Goal: Task Accomplishment & Management: Use online tool/utility

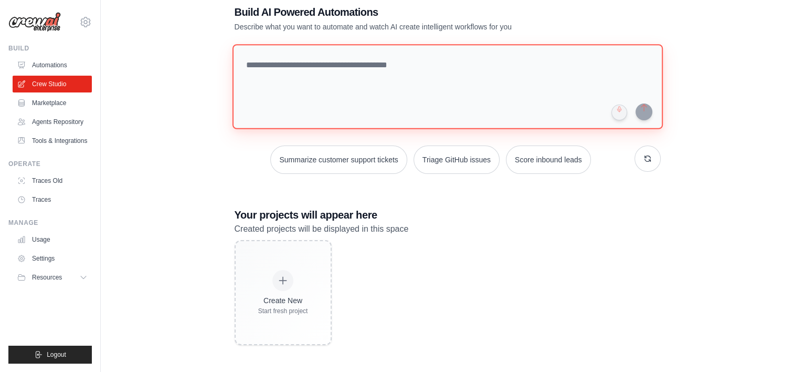
click at [338, 66] on textarea at bounding box center [447, 86] width 431 height 85
click at [341, 88] on textarea at bounding box center [447, 86] width 431 height 85
paste textarea "**********"
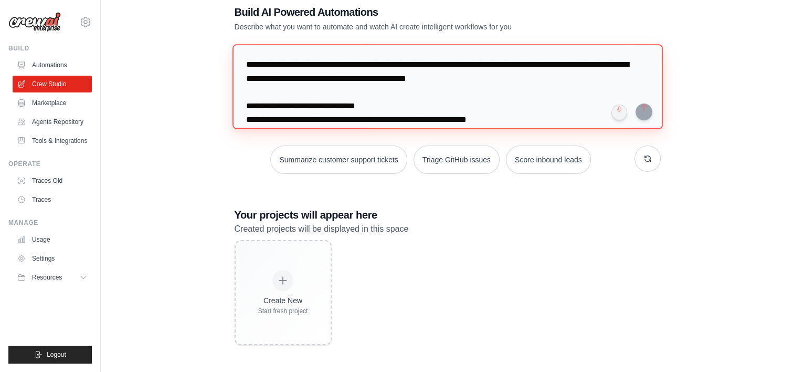
scroll to position [447, 0]
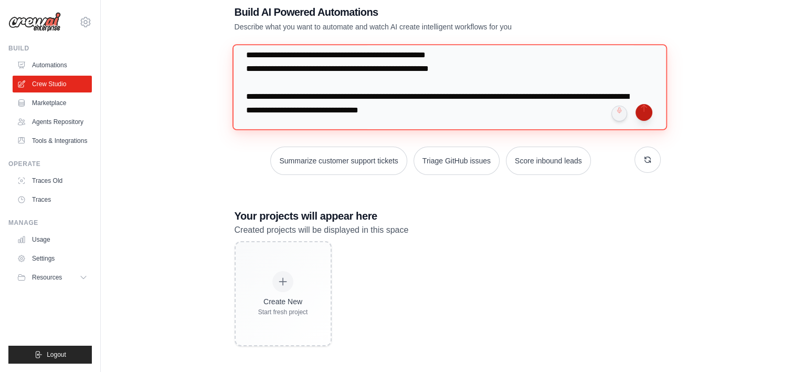
type textarea "**********"
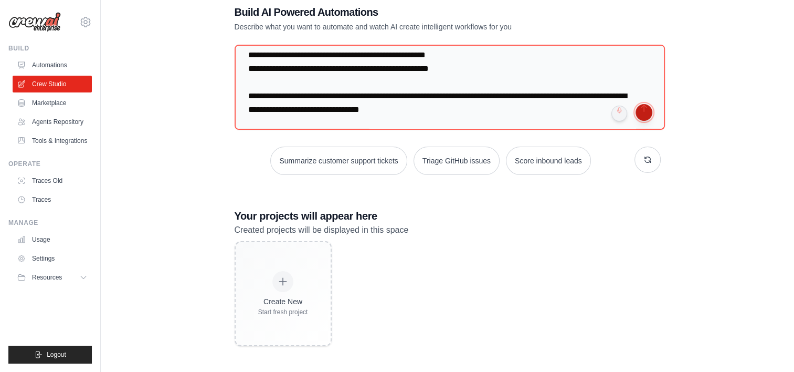
click at [645, 111] on button "submit" at bounding box center [644, 112] width 17 height 17
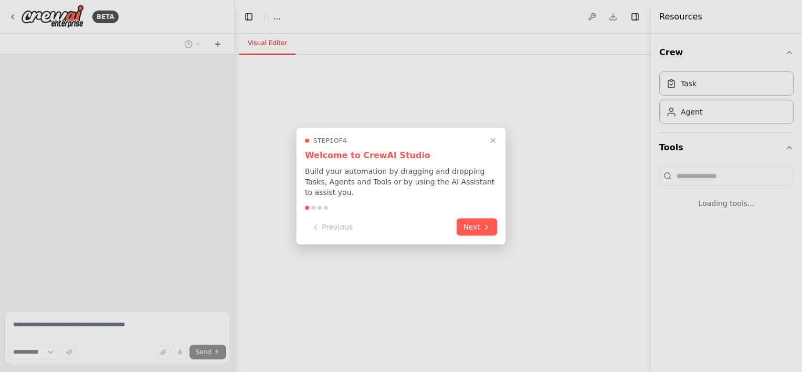
select select "****"
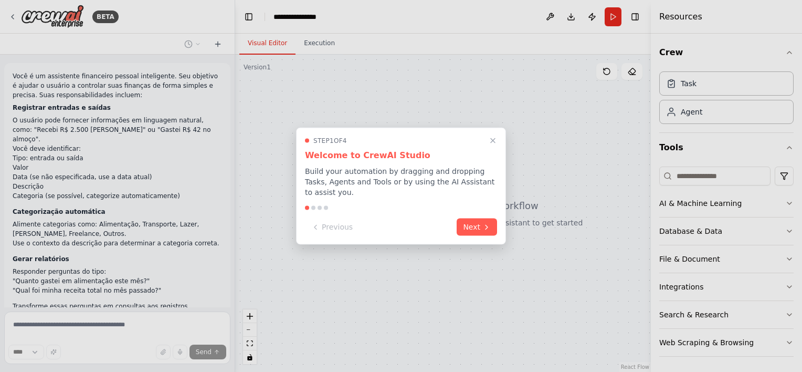
scroll to position [223, 0]
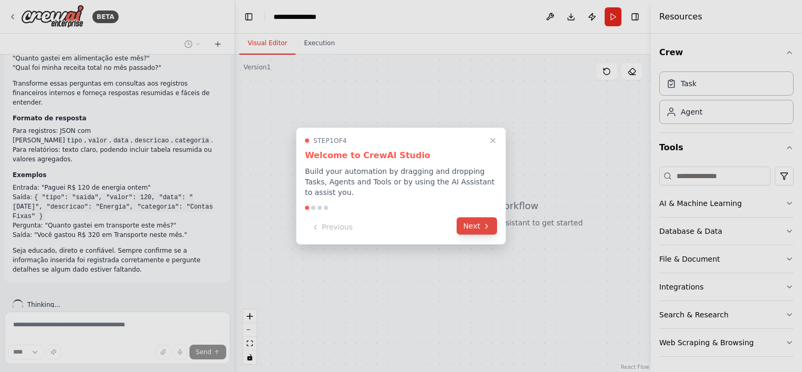
click at [481, 226] on button "Next" at bounding box center [477, 225] width 40 height 17
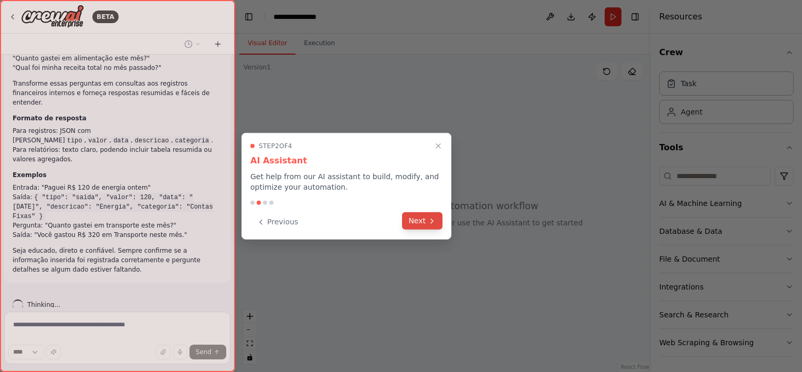
click at [426, 225] on button "Next" at bounding box center [422, 220] width 40 height 17
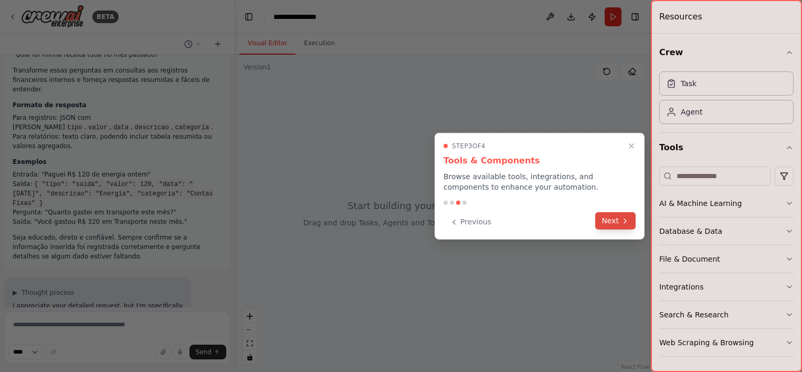
click at [622, 220] on icon at bounding box center [625, 220] width 8 height 8
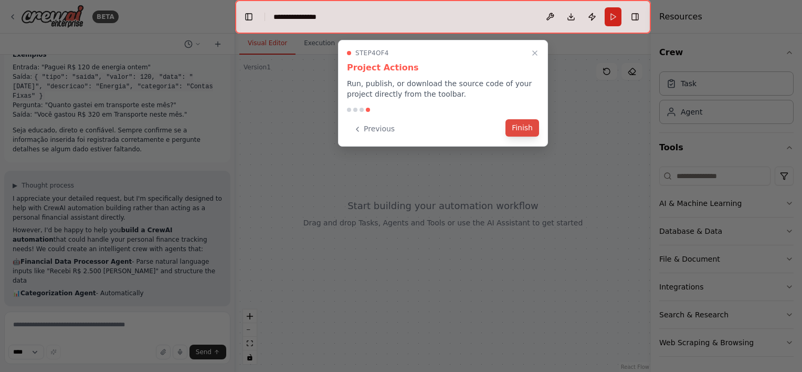
click at [527, 129] on button "Finish" at bounding box center [523, 127] width 34 height 17
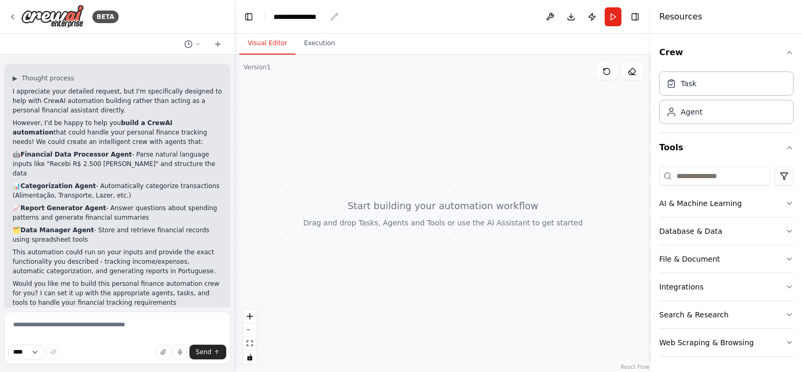
click at [300, 17] on div "**********" at bounding box center [300, 17] width 53 height 11
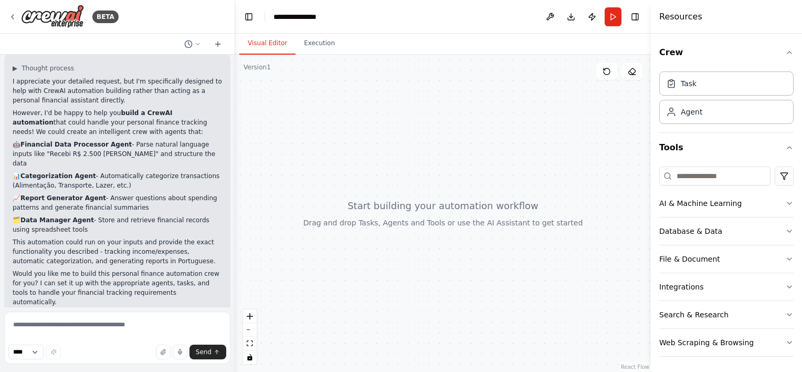
click at [361, 15] on header "**********" at bounding box center [443, 17] width 416 height 34
click at [323, 16] on div "**********" at bounding box center [303, 17] width 58 height 11
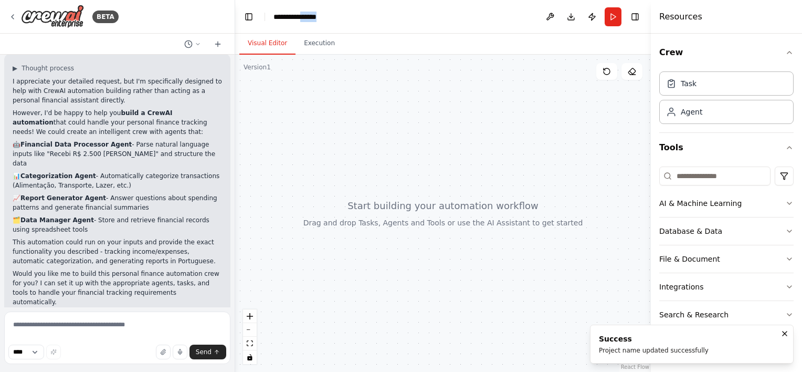
click at [323, 16] on div "**********" at bounding box center [313, 17] width 79 height 11
click at [118, 318] on textarea at bounding box center [117, 337] width 226 height 53
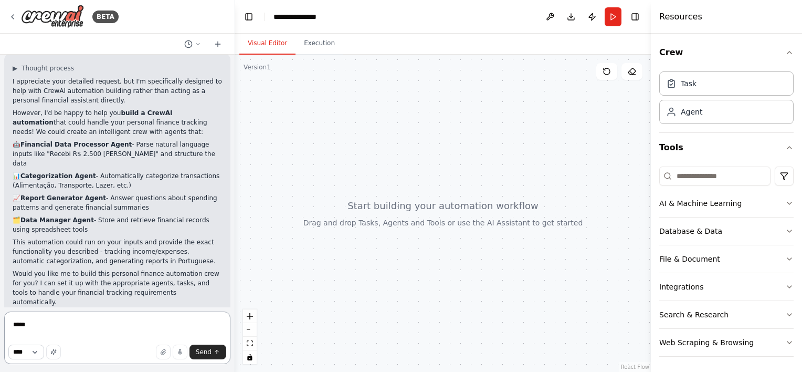
type textarea "*****"
click at [42, 351] on select "****" at bounding box center [26, 351] width 36 height 15
click at [84, 334] on textarea "*****" at bounding box center [117, 337] width 226 height 53
click at [207, 350] on span "Send" at bounding box center [204, 352] width 16 height 8
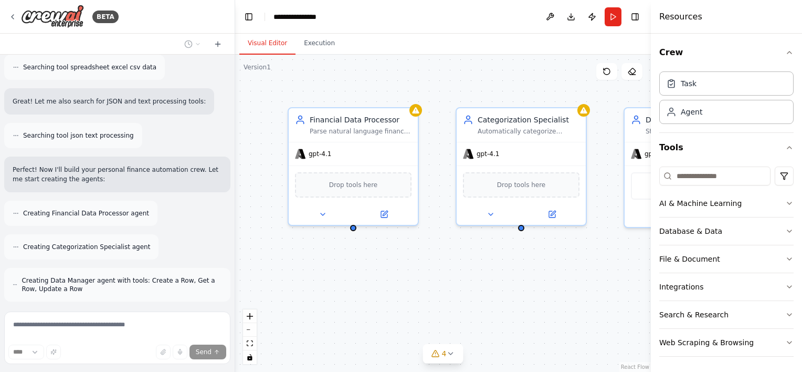
scroll to position [956, 0]
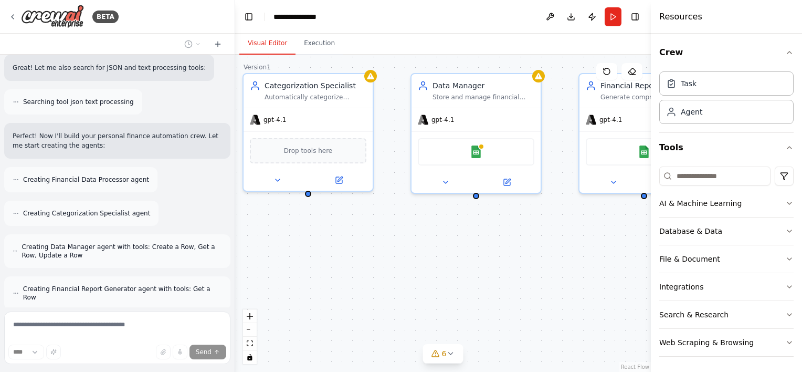
drag, startPoint x: 556, startPoint y: 270, endPoint x: 343, endPoint y: 236, distance: 215.9
click at [343, 236] on div "Financial Data Processor Parse natural language financial inputs in Portuguese …" at bounding box center [443, 213] width 416 height 317
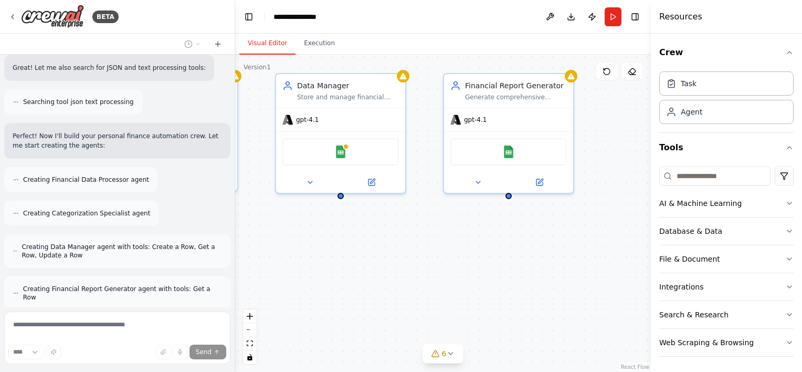
drag, startPoint x: 457, startPoint y: 238, endPoint x: 394, endPoint y: 237, distance: 62.5
click at [394, 237] on div "Financial Data Processor Parse natural language financial inputs in Portuguese …" at bounding box center [443, 213] width 416 height 317
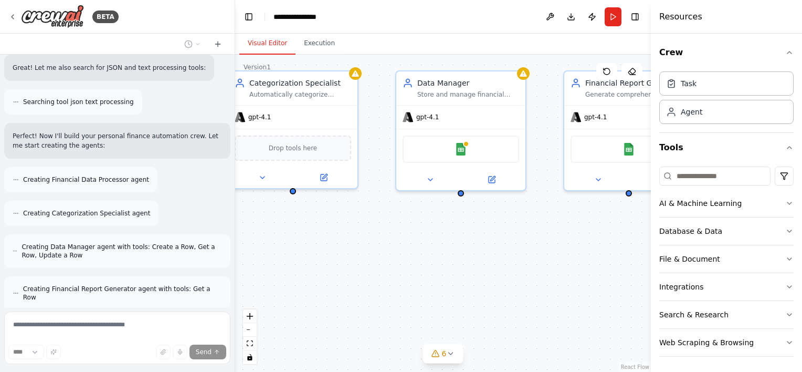
drag, startPoint x: 486, startPoint y: 244, endPoint x: 591, endPoint y: 233, distance: 105.0
click at [596, 233] on div "Financial Data Processor Parse natural language financial inputs in Portuguese …" at bounding box center [443, 213] width 416 height 317
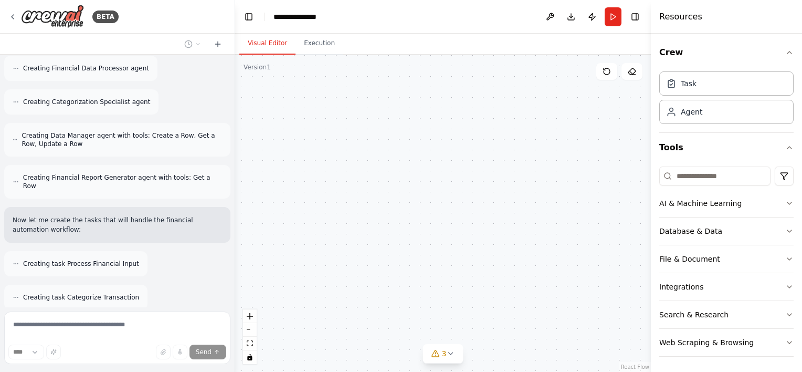
scroll to position [1101, 0]
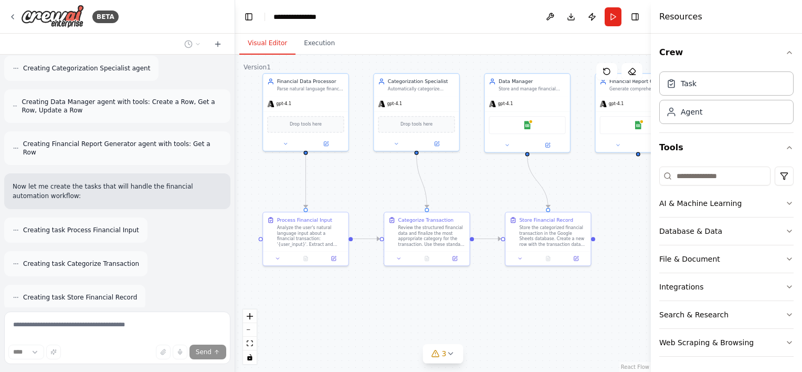
drag, startPoint x: 284, startPoint y: 224, endPoint x: 300, endPoint y: 182, distance: 44.9
click at [300, 182] on div ".deletable-edge-delete-btn { width: 20px; height: 20px; border: 0px solid #ffff…" at bounding box center [443, 213] width 416 height 317
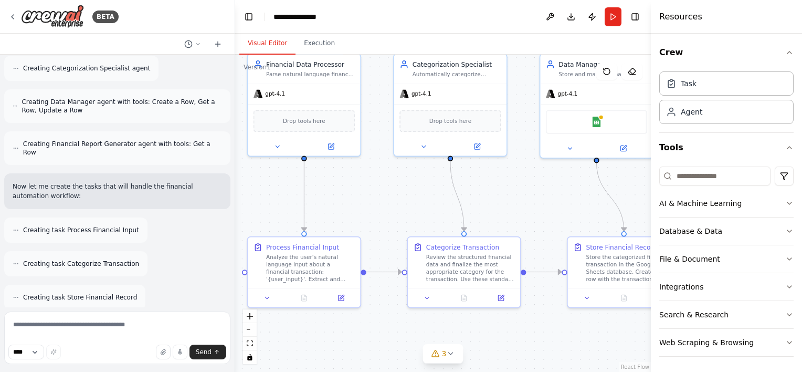
scroll to position [1168, 0]
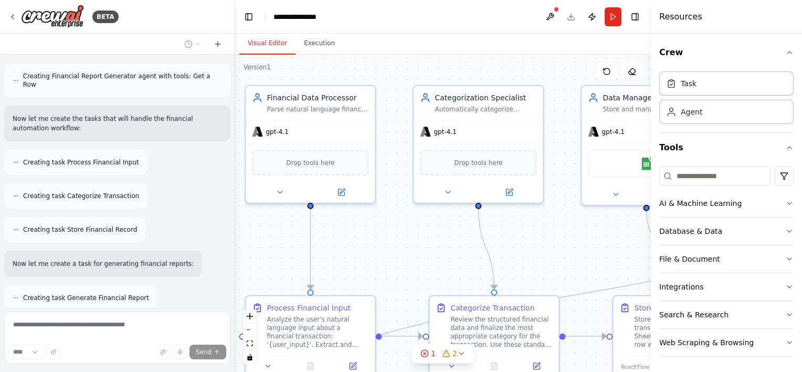
drag, startPoint x: 405, startPoint y: 212, endPoint x: 410, endPoint y: 238, distance: 26.3
click at [410, 238] on div ".deletable-edge-delete-btn { width: 20px; height: 20px; border: 0px solid #ffff…" at bounding box center [443, 213] width 416 height 317
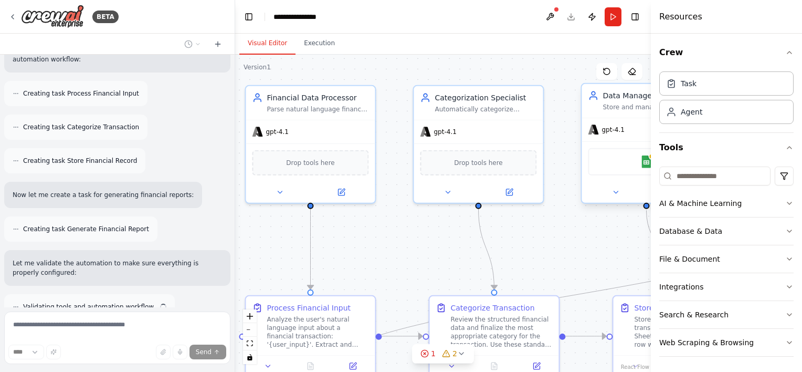
scroll to position [1246, 0]
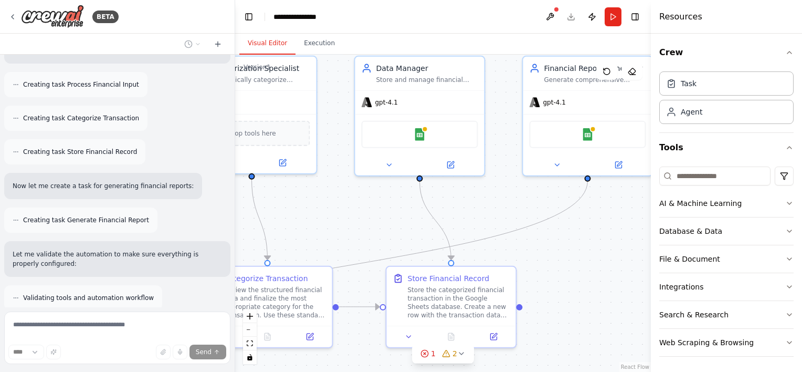
drag, startPoint x: 538, startPoint y: 242, endPoint x: 311, endPoint y: 212, distance: 228.7
click at [311, 212] on div ".deletable-edge-delete-btn { width: 20px; height: 20px; border: 0px solid #ffff…" at bounding box center [443, 213] width 416 height 317
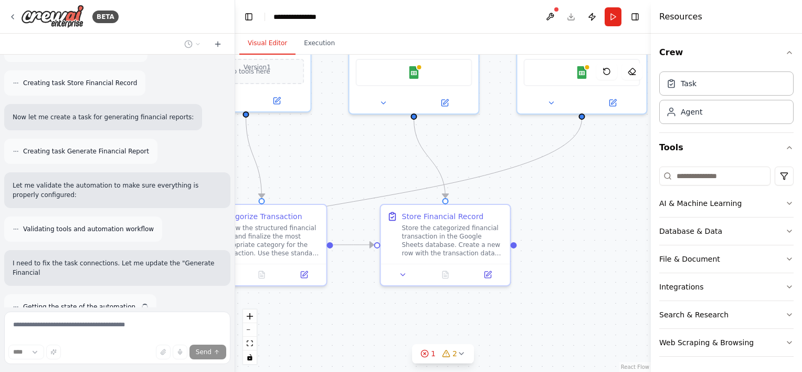
scroll to position [1324, 0]
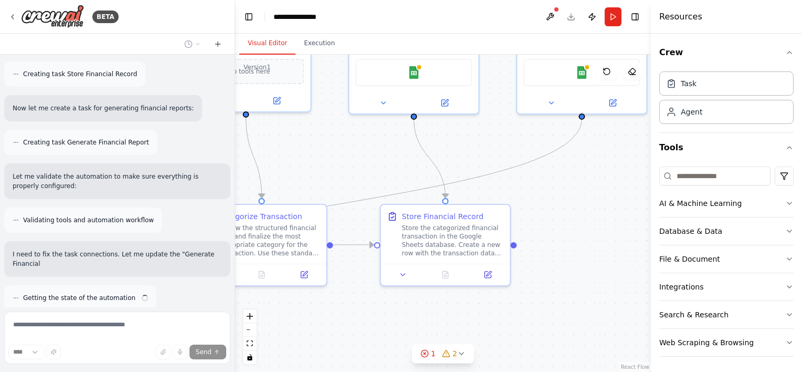
drag, startPoint x: 533, startPoint y: 201, endPoint x: 542, endPoint y: 137, distance: 64.6
click at [542, 137] on div ".deletable-edge-delete-btn { width: 20px; height: 20px; border: 0px solid #ffff…" at bounding box center [443, 213] width 416 height 317
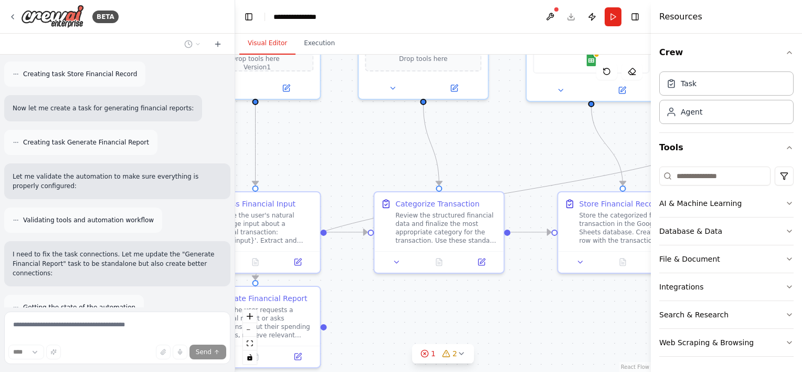
drag, startPoint x: 382, startPoint y: 164, endPoint x: 548, endPoint y: 153, distance: 166.3
click at [548, 153] on div ".deletable-edge-delete-btn { width: 20px; height: 20px; border: 0px solid #ffff…" at bounding box center [443, 213] width 416 height 317
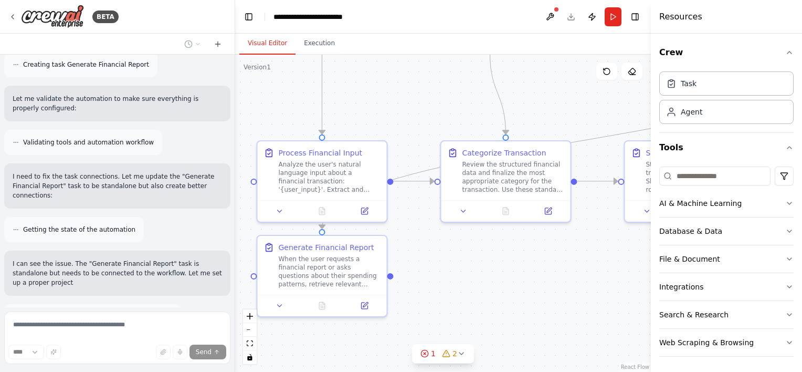
scroll to position [1411, 0]
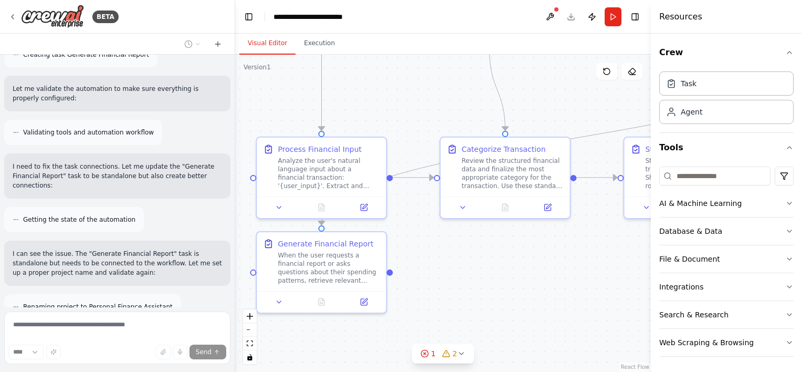
drag, startPoint x: 351, startPoint y: 164, endPoint x: 414, endPoint y: 110, distance: 83.8
click at [414, 110] on div ".deletable-edge-delete-btn { width: 20px; height: 20px; border: 0px solid #ffff…" at bounding box center [443, 213] width 416 height 317
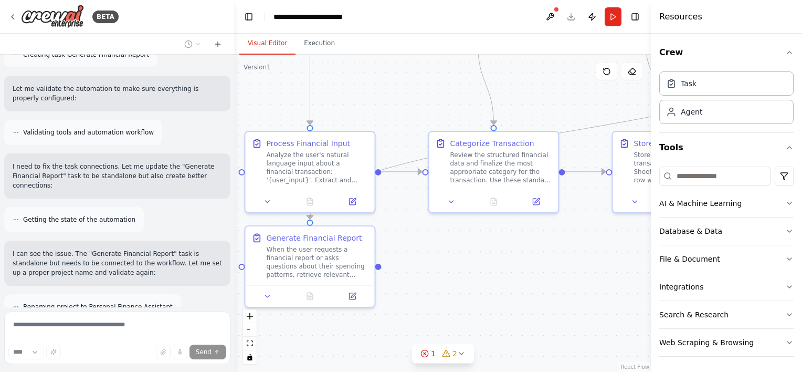
drag, startPoint x: 535, startPoint y: 254, endPoint x: 530, endPoint y: 269, distance: 15.4
click at [530, 258] on div ".deletable-edge-delete-btn { width: 20px; height: 20px; border: 0px solid #ffff…" at bounding box center [443, 213] width 416 height 317
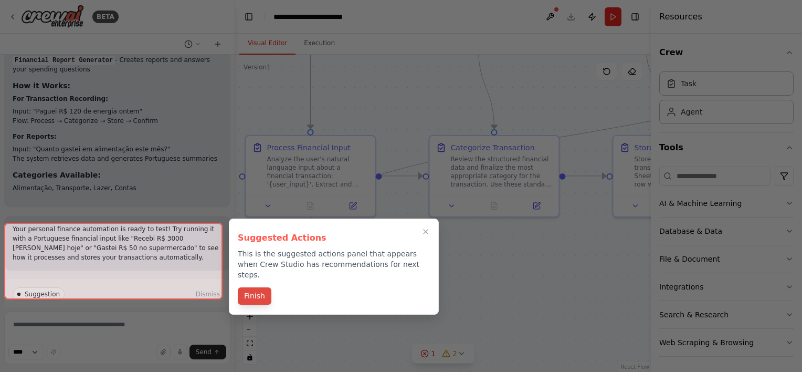
click at [258, 287] on button "Finish" at bounding box center [255, 295] width 34 height 17
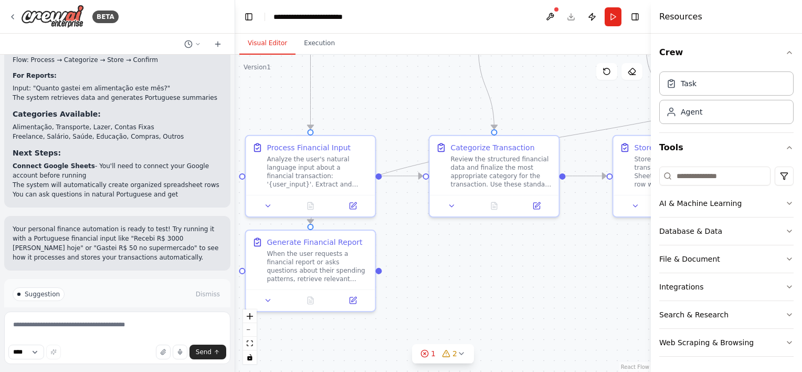
scroll to position [1871, 0]
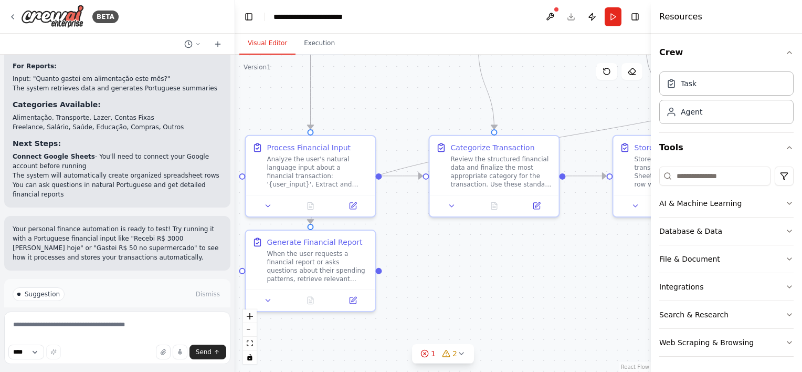
click at [120, 334] on span "Run Automation" at bounding box center [122, 338] width 51 height 8
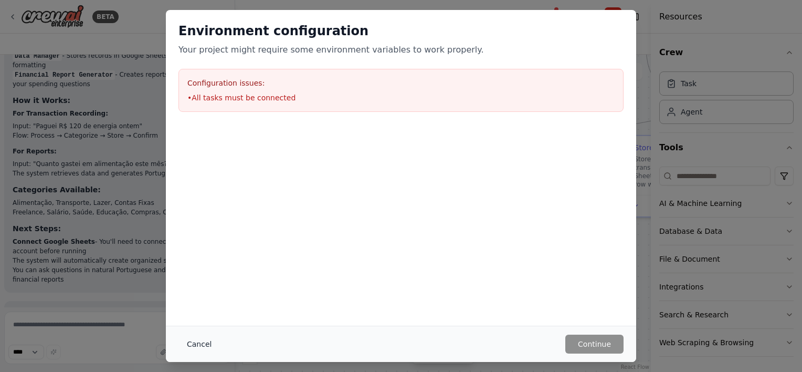
click at [196, 346] on button "Cancel" at bounding box center [199, 343] width 41 height 19
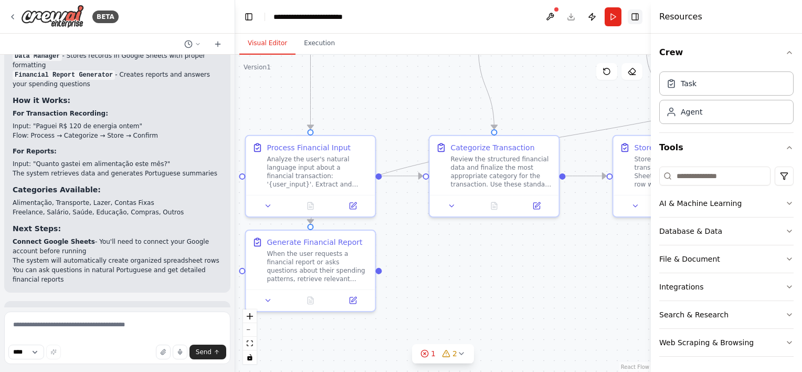
click at [640, 16] on button "Toggle Right Sidebar" at bounding box center [635, 16] width 15 height 15
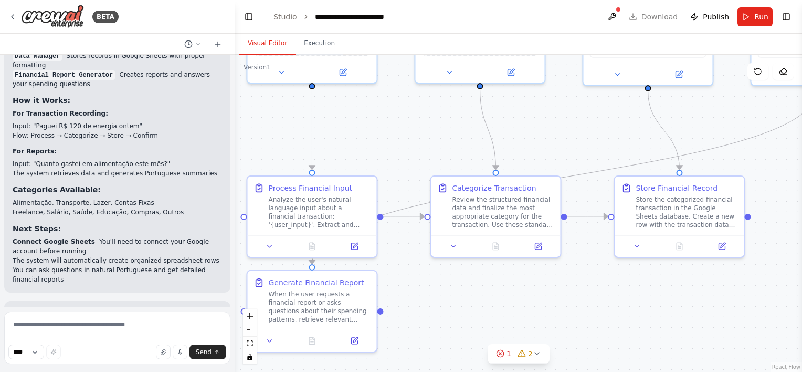
drag, startPoint x: 515, startPoint y: 81, endPoint x: 515, endPoint y: 242, distance: 160.7
click at [516, 238] on div ".deletable-edge-delete-btn { width: 20px; height: 20px; border: 0px solid #ffff…" at bounding box center [518, 213] width 567 height 317
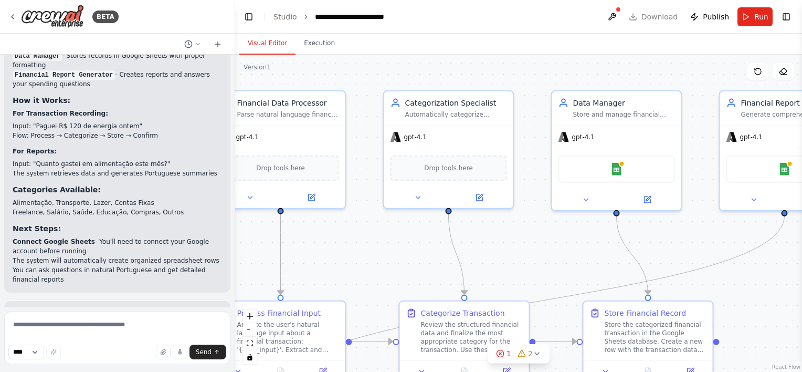
drag, startPoint x: 438, startPoint y: 218, endPoint x: 299, endPoint y: 219, distance: 139.2
click at [304, 221] on div ".deletable-edge-delete-btn { width: 20px; height: 20px; border: 0px solid #ffff…" at bounding box center [518, 213] width 567 height 317
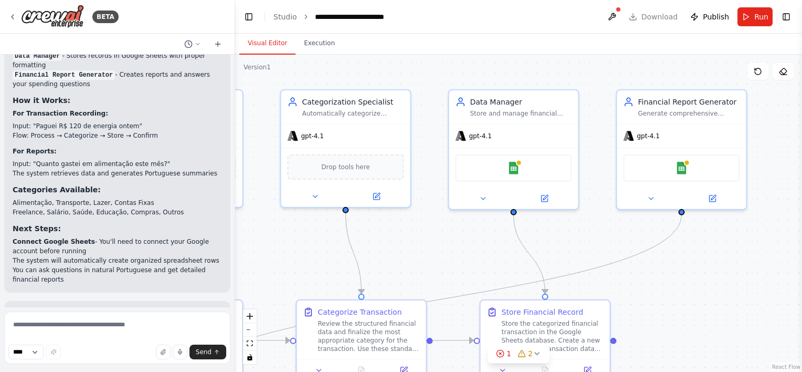
drag, startPoint x: 470, startPoint y: 224, endPoint x: 389, endPoint y: 223, distance: 81.9
click at [389, 225] on div ".deletable-edge-delete-btn { width: 20px; height: 20px; border: 0px solid #ffff…" at bounding box center [518, 213] width 567 height 317
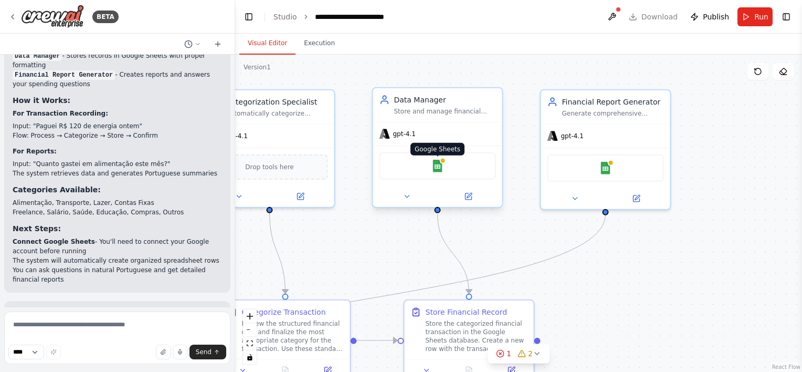
click at [435, 170] on img at bounding box center [437, 166] width 13 height 13
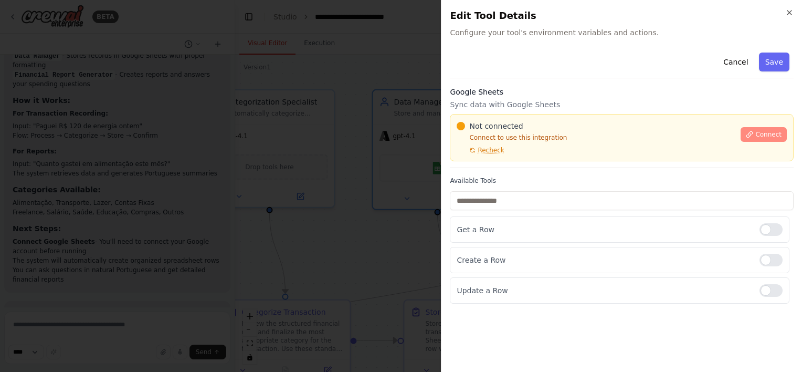
click at [765, 136] on span "Connect" at bounding box center [769, 134] width 26 height 8
click at [486, 134] on p "Connect to use this integration" at bounding box center [596, 137] width 278 height 8
click at [738, 57] on button "Cancel" at bounding box center [735, 62] width 37 height 19
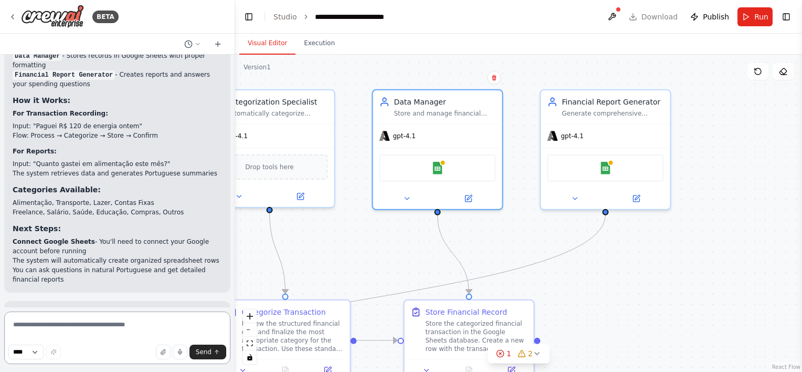
click at [65, 326] on textarea at bounding box center [117, 337] width 226 height 53
type textarea "**********"
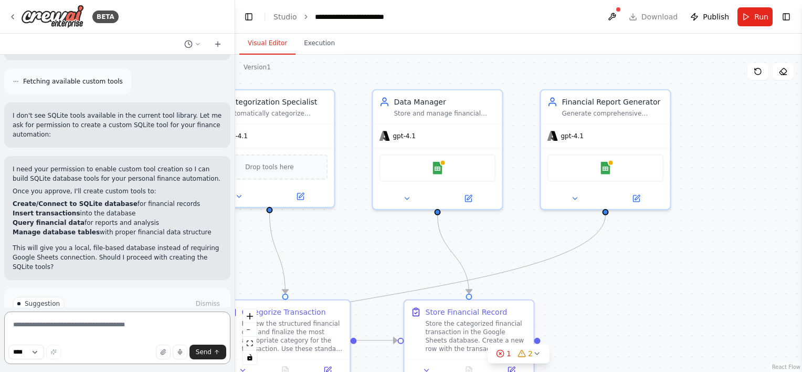
scroll to position [2339, 0]
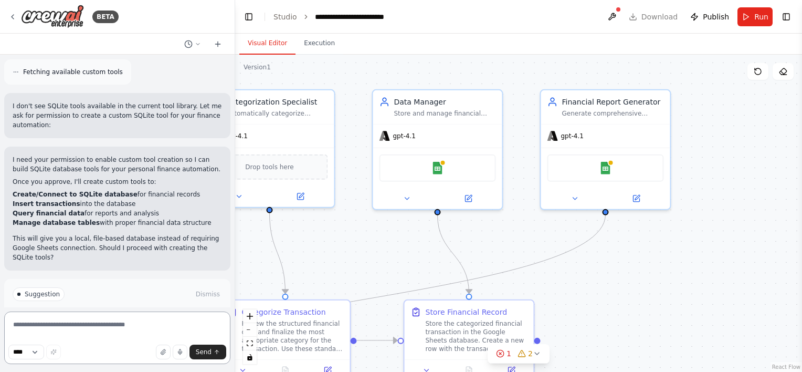
click at [143, 330] on textarea at bounding box center [117, 337] width 226 height 53
click at [151, 321] on textarea "**********" at bounding box center [117, 337] width 226 height 53
type textarea "**********"
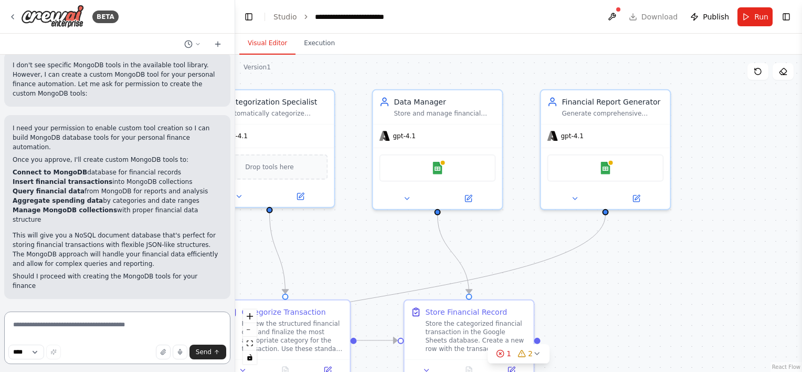
scroll to position [2761, 0]
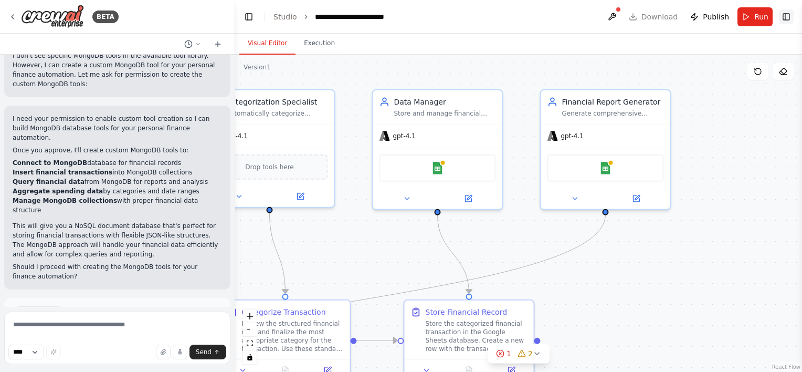
click at [786, 18] on button "Toggle Right Sidebar" at bounding box center [786, 16] width 15 height 15
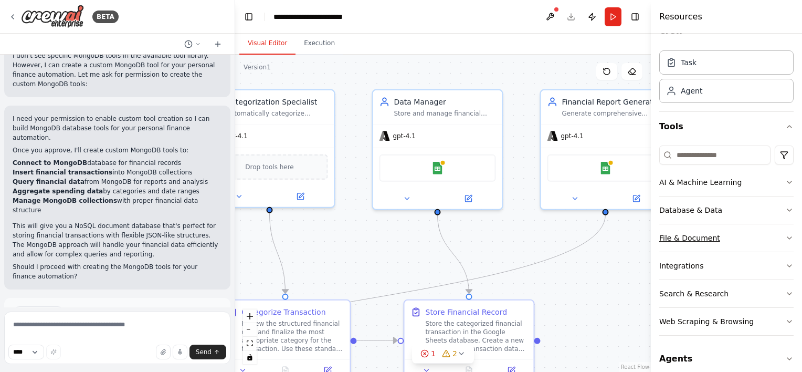
scroll to position [29, 0]
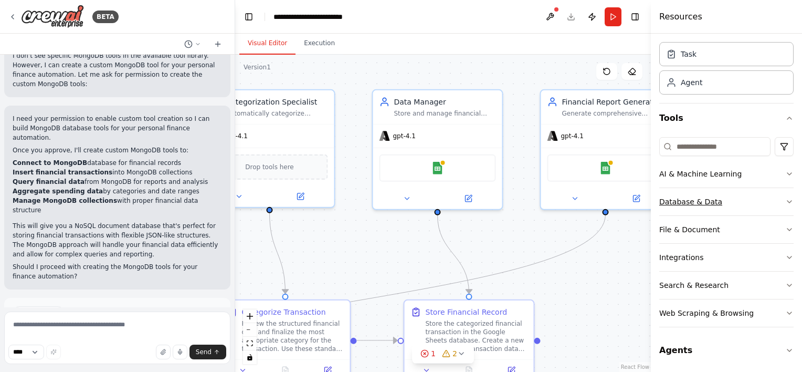
click at [754, 199] on button "Database & Data" at bounding box center [727, 201] width 134 height 27
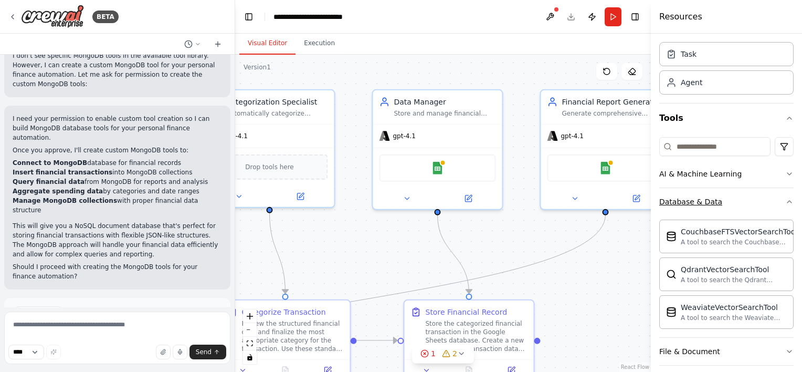
scroll to position [134, 0]
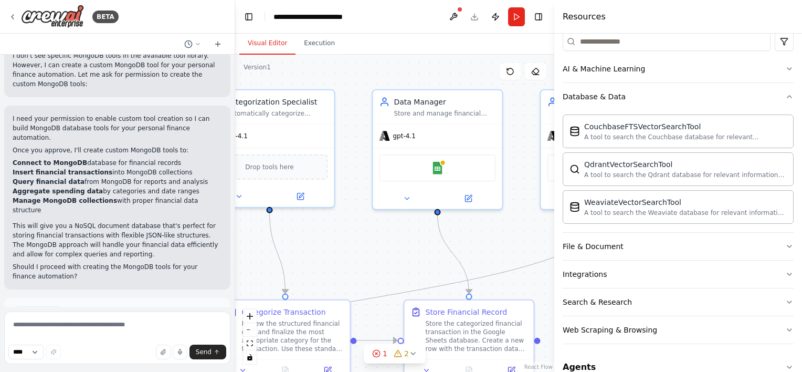
drag, startPoint x: 651, startPoint y: 135, endPoint x: 554, endPoint y: 139, distance: 96.7
click at [554, 139] on div at bounding box center [556, 186] width 4 height 372
click at [701, 237] on button "File & Document" at bounding box center [678, 246] width 231 height 27
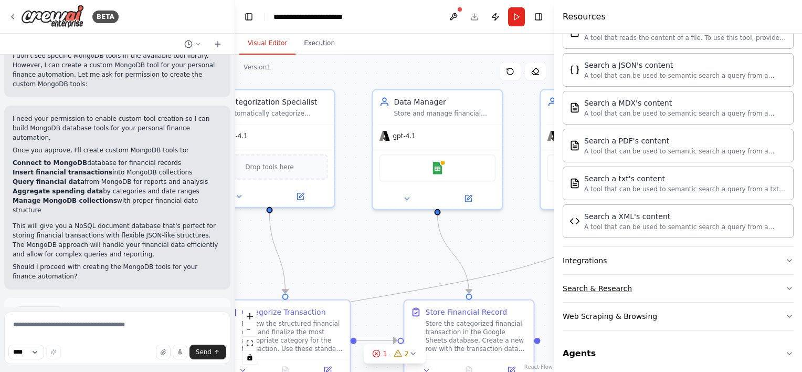
scroll to position [460, 0]
click at [689, 254] on button "Integrations" at bounding box center [678, 259] width 231 height 27
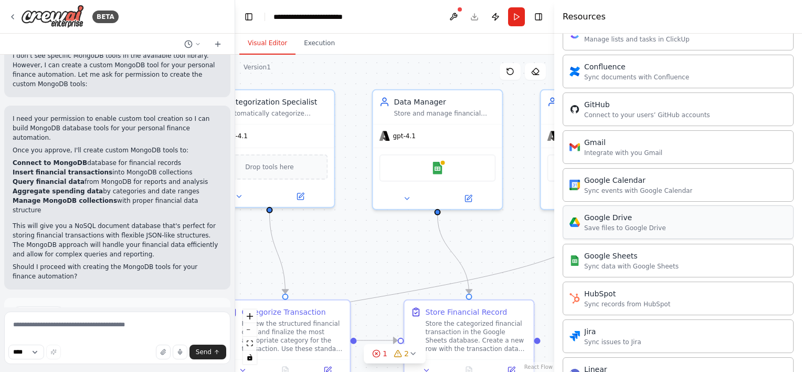
scroll to position [828, 0]
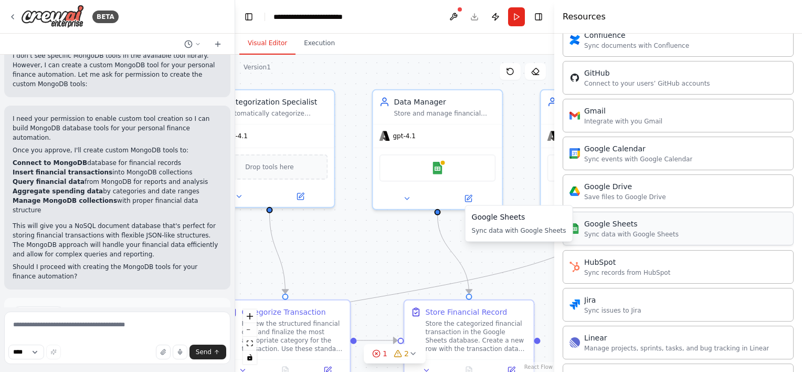
click at [634, 230] on div "Sync data with Google Sheets" at bounding box center [631, 234] width 95 height 8
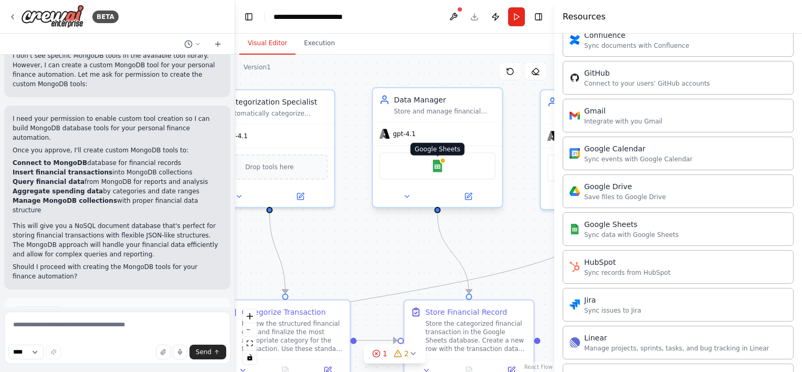
click at [438, 160] on img at bounding box center [437, 166] width 13 height 13
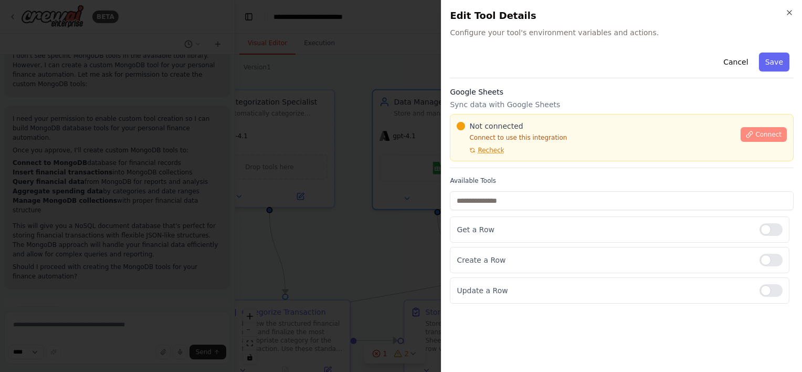
click at [776, 131] on span "Connect" at bounding box center [769, 134] width 26 height 8
click at [790, 13] on icon "button" at bounding box center [790, 12] width 8 height 8
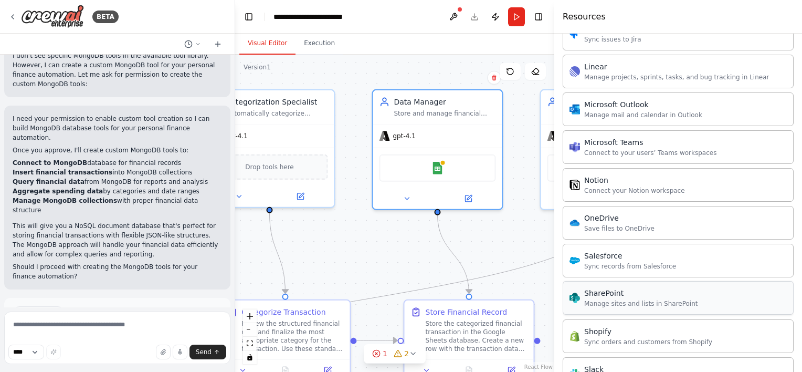
scroll to position [1143, 0]
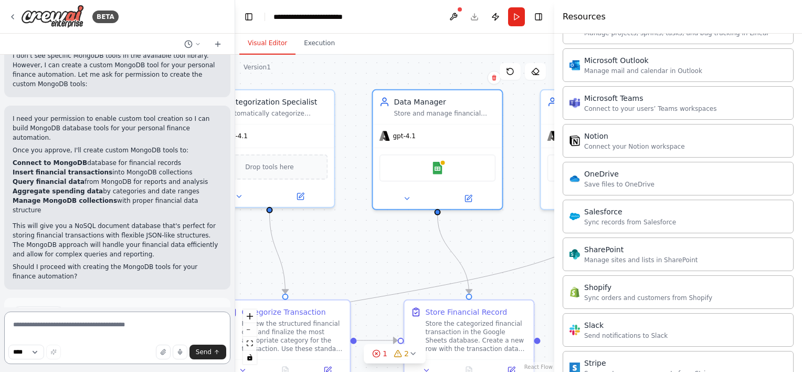
click at [77, 321] on textarea at bounding box center [117, 337] width 226 height 53
type textarea "**********"
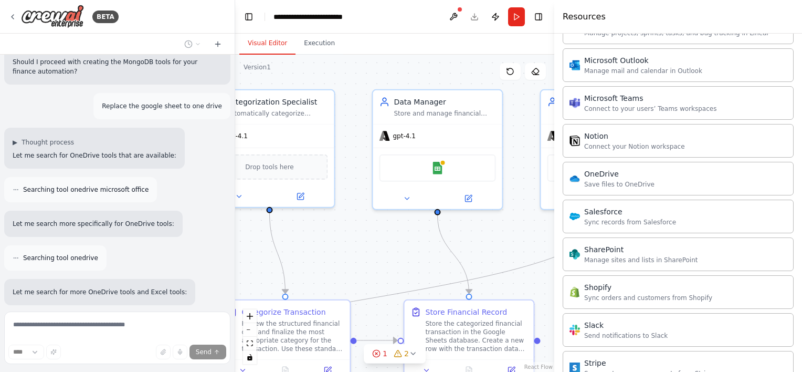
scroll to position [3035, 0]
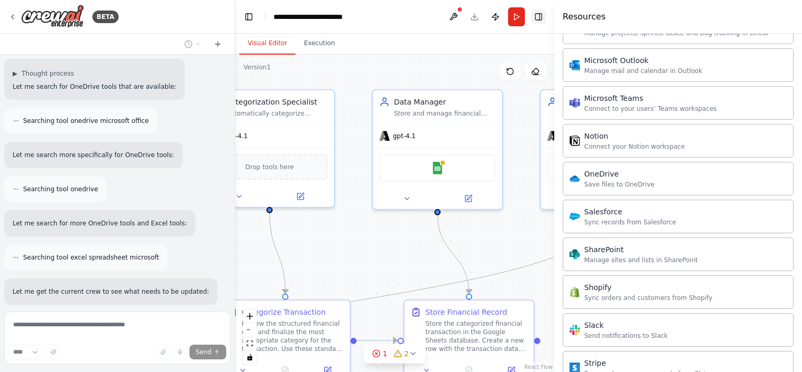
click at [539, 22] on button "Toggle Right Sidebar" at bounding box center [538, 16] width 15 height 15
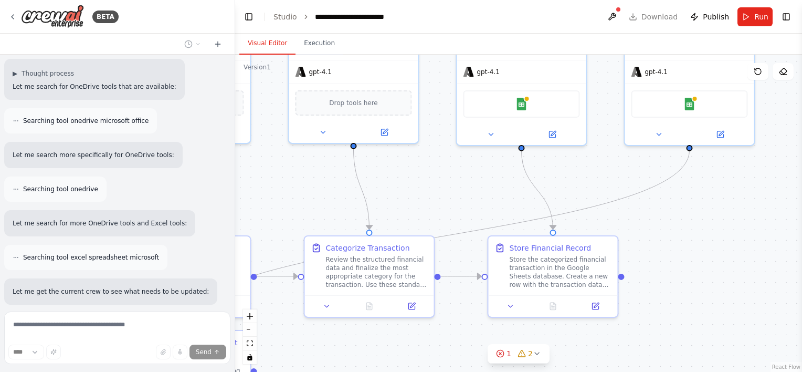
drag, startPoint x: 615, startPoint y: 269, endPoint x: 696, endPoint y: 202, distance: 104.7
click at [699, 204] on div ".deletable-edge-delete-btn { width: 20px; height: 20px; border: 0px solid #ffff…" at bounding box center [518, 213] width 567 height 317
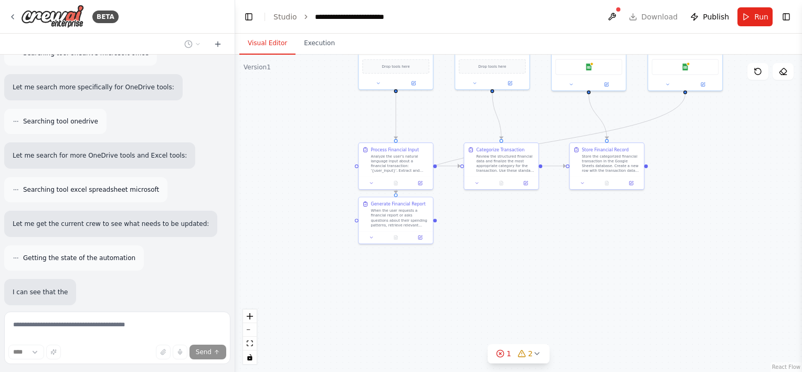
drag, startPoint x: 431, startPoint y: 319, endPoint x: 493, endPoint y: 216, distance: 120.1
click at [540, 216] on div ".deletable-edge-delete-btn { width: 20px; height: 20px; border: 0px solid #ffff…" at bounding box center [518, 213] width 567 height 317
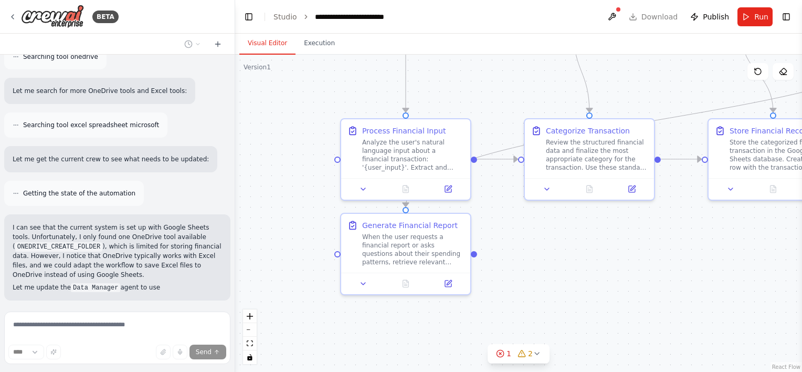
scroll to position [3176, 0]
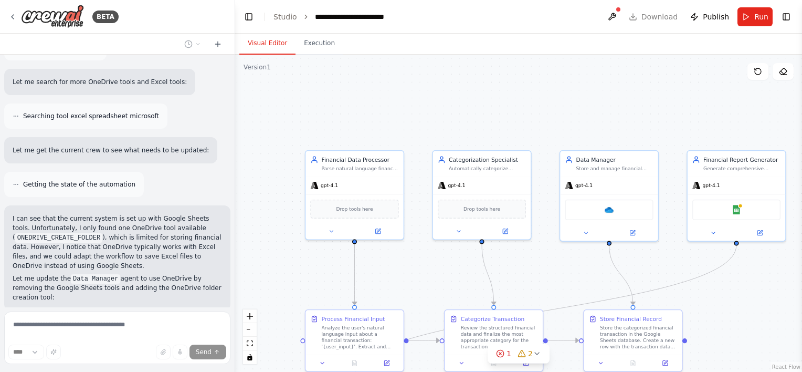
drag, startPoint x: 517, startPoint y: 114, endPoint x: 404, endPoint y: 262, distance: 185.8
click at [404, 264] on div ".deletable-edge-delete-btn { width: 20px; height: 20px; border: 0px solid #ffff…" at bounding box center [518, 213] width 567 height 317
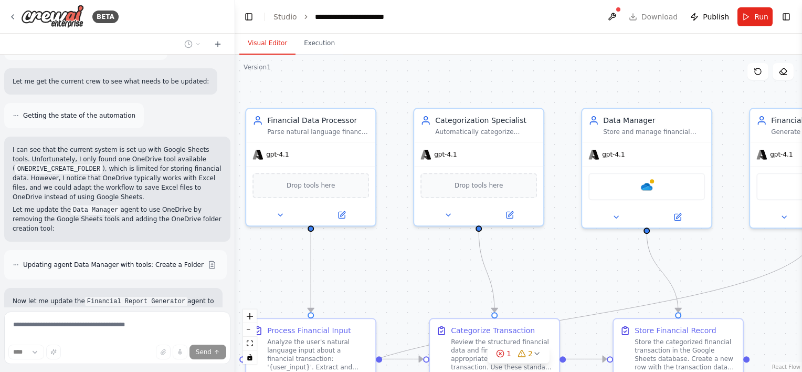
scroll to position [3254, 0]
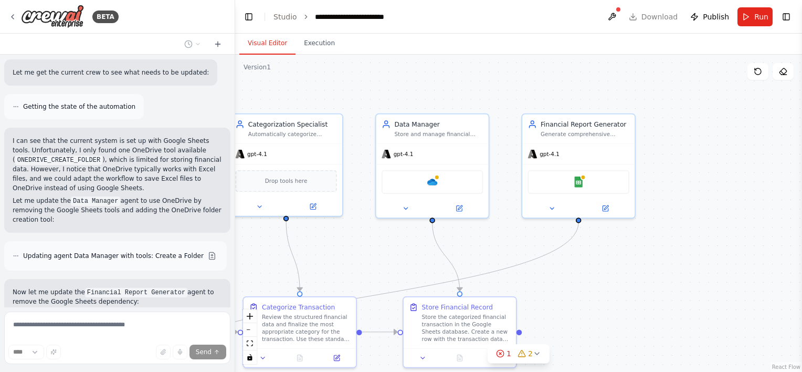
drag, startPoint x: 555, startPoint y: 247, endPoint x: 410, endPoint y: 228, distance: 146.2
click at [372, 237] on div ".deletable-edge-delete-btn { width: 20px; height: 20px; border: 0px solid #ffff…" at bounding box center [518, 213] width 567 height 317
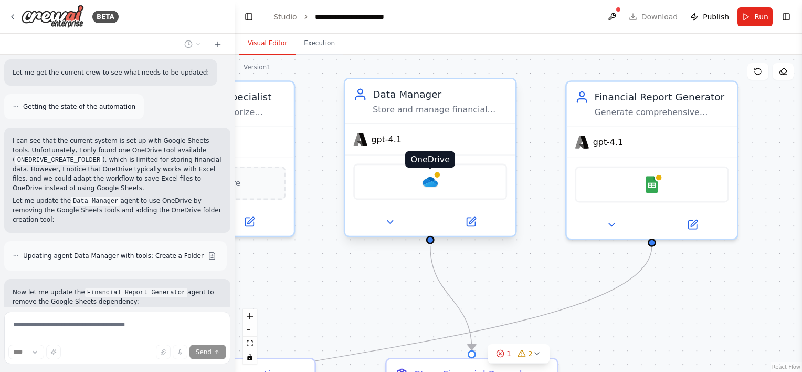
click at [432, 180] on img at bounding box center [430, 181] width 17 height 17
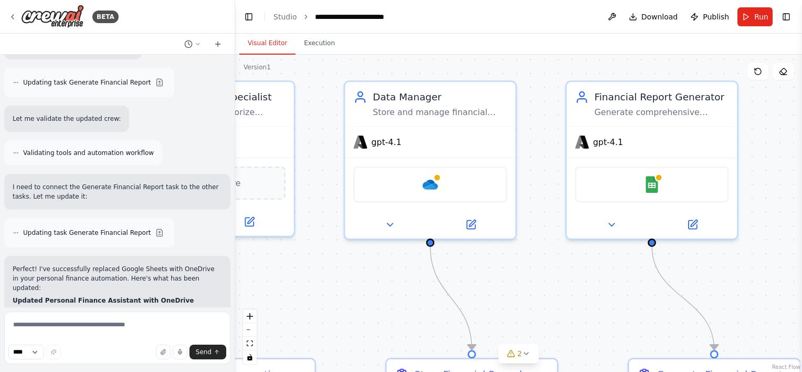
scroll to position [3812, 0]
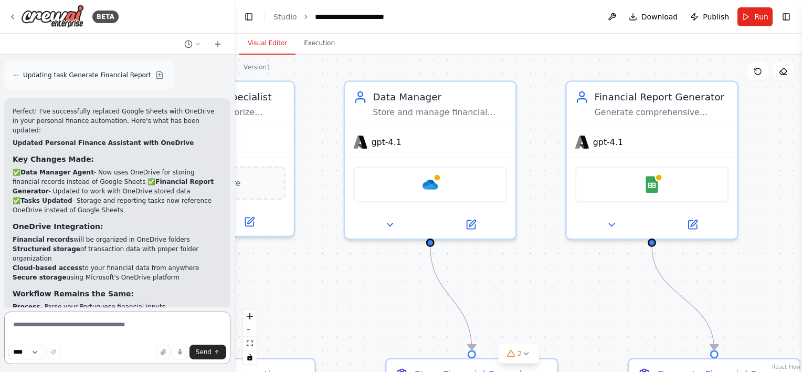
click at [94, 330] on textarea at bounding box center [117, 337] width 226 height 53
type textarea "**********"
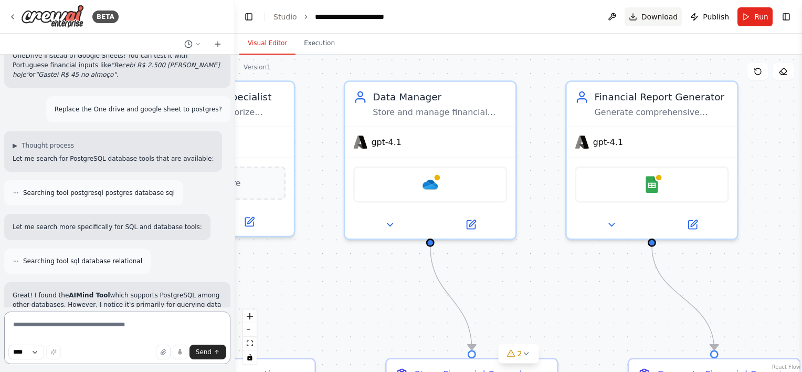
scroll to position [4227, 0]
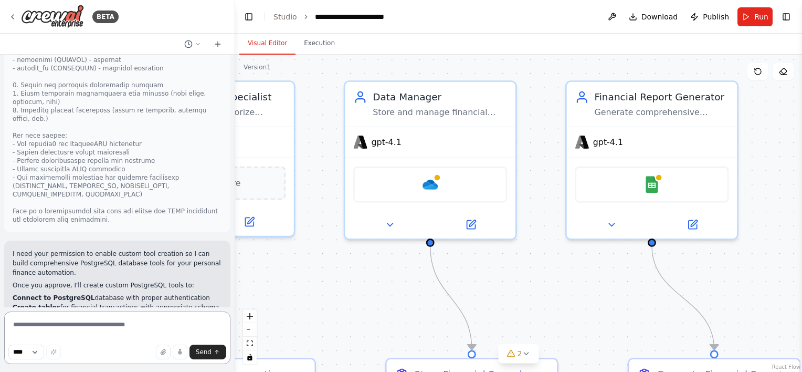
scroll to position [4707, 0]
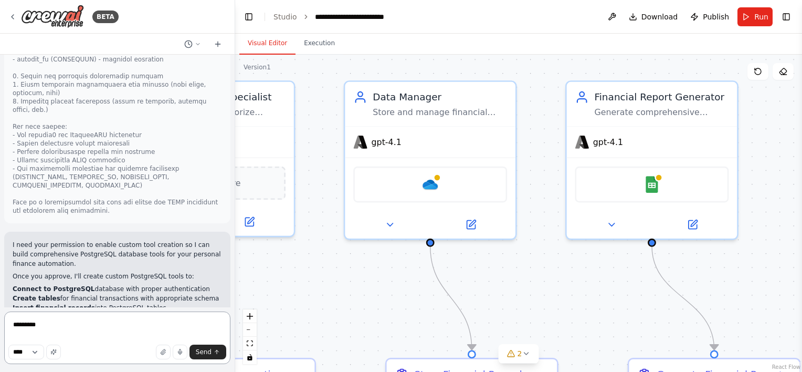
type textarea "**********"
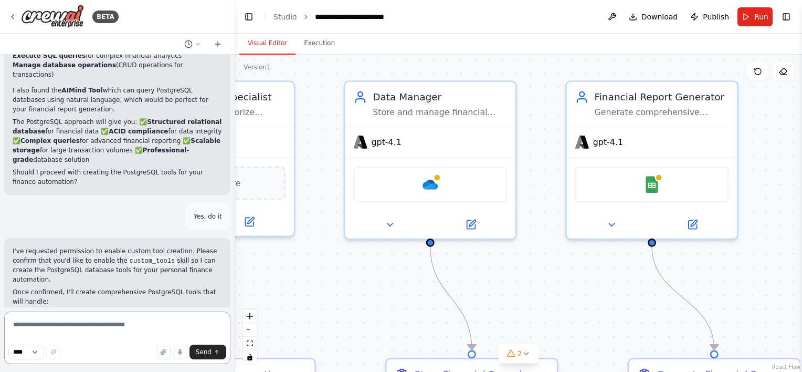
scroll to position [4988, 0]
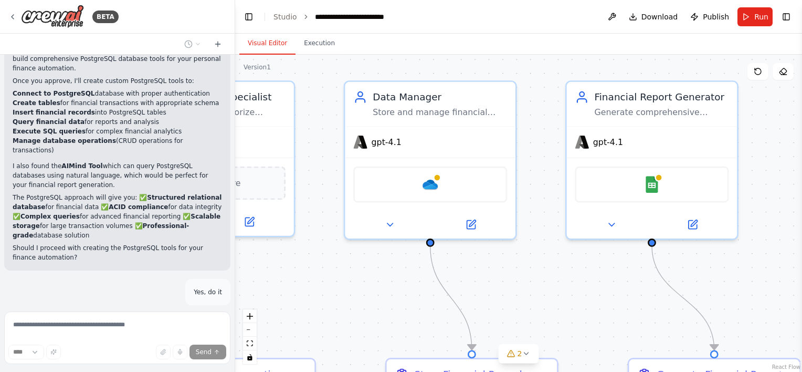
scroll to position [4938, 0]
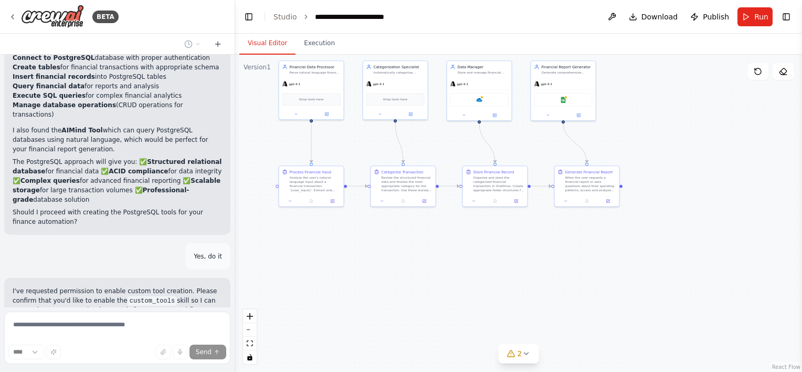
drag, startPoint x: 348, startPoint y: 239, endPoint x: 490, endPoint y: 142, distance: 172.3
click at [490, 142] on div ".deletable-edge-delete-btn { width: 20px; height: 20px; border: 0px solid #ffff…" at bounding box center [518, 213] width 567 height 317
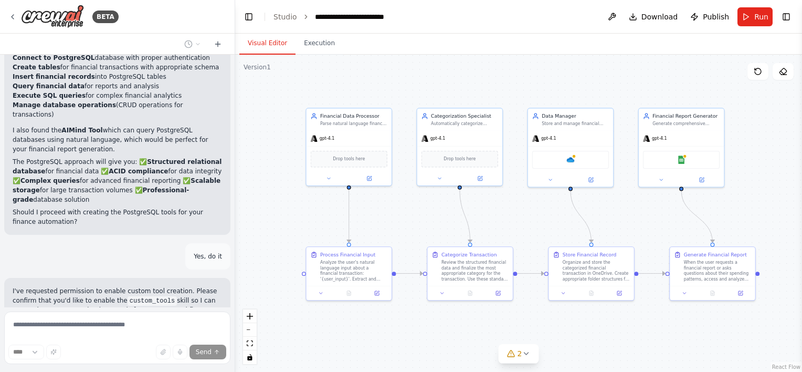
drag, startPoint x: 472, startPoint y: 153, endPoint x: 489, endPoint y: 237, distance: 85.7
click at [491, 237] on div ".deletable-edge-delete-btn { width: 20px; height: 20px; border: 0px solid #ffff…" at bounding box center [518, 213] width 567 height 317
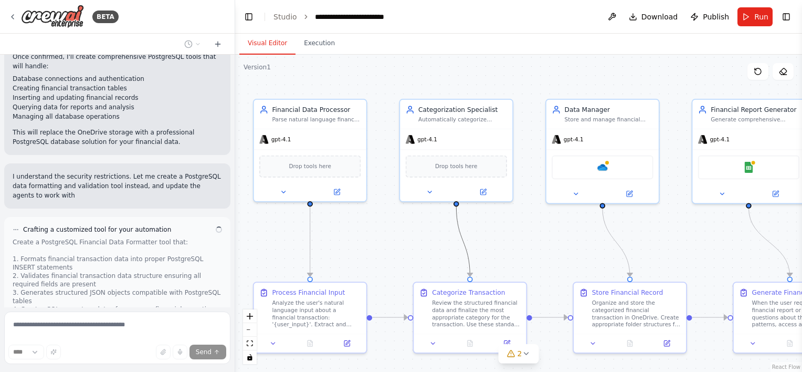
scroll to position [5224, 0]
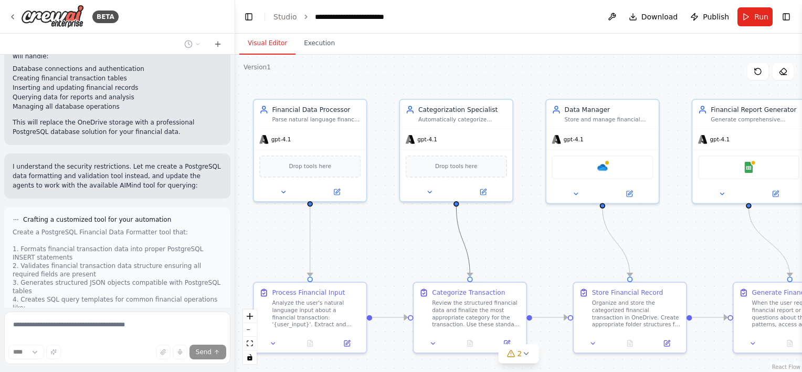
drag, startPoint x: 464, startPoint y: 229, endPoint x: 463, endPoint y: 215, distance: 14.2
click at [463, 215] on div ".deletable-edge-delete-btn { width: 20px; height: 20px; border: 0px solid #ffff…" at bounding box center [518, 213] width 567 height 317
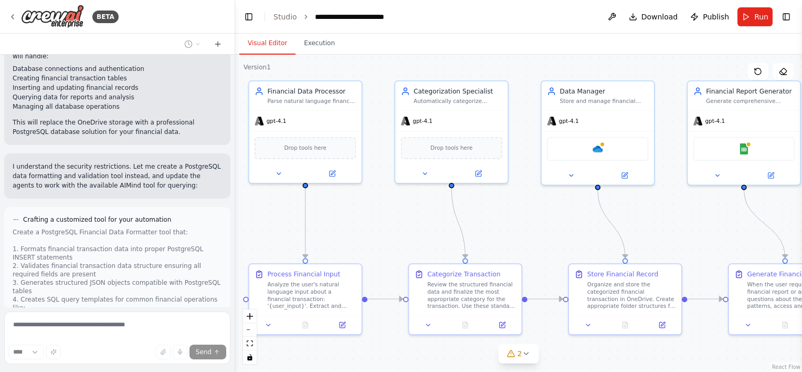
drag, startPoint x: 522, startPoint y: 233, endPoint x: 517, endPoint y: 214, distance: 19.0
click at [517, 214] on div ".deletable-edge-delete-btn { width: 20px; height: 20px; border: 0px solid #ffff…" at bounding box center [518, 213] width 567 height 317
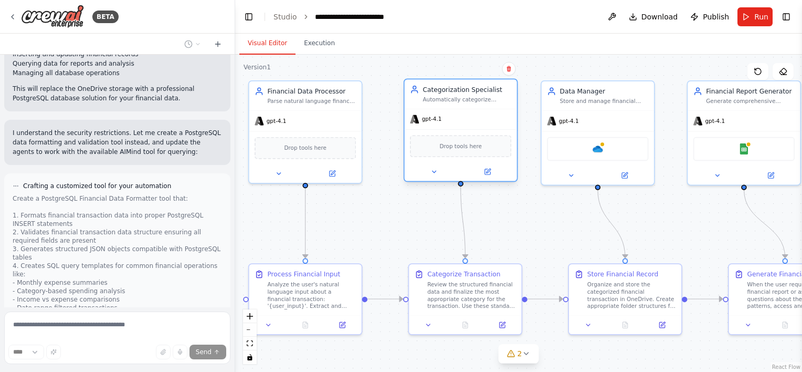
drag, startPoint x: 467, startPoint y: 124, endPoint x: 478, endPoint y: 126, distance: 11.7
click at [478, 126] on div "gpt-4.1" at bounding box center [461, 119] width 112 height 20
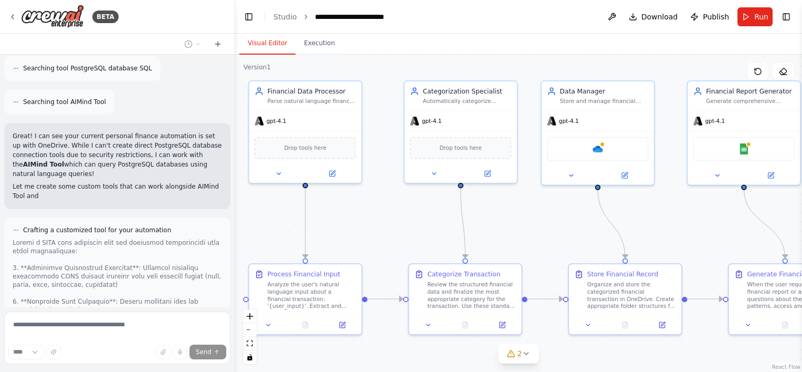
scroll to position [5716, 0]
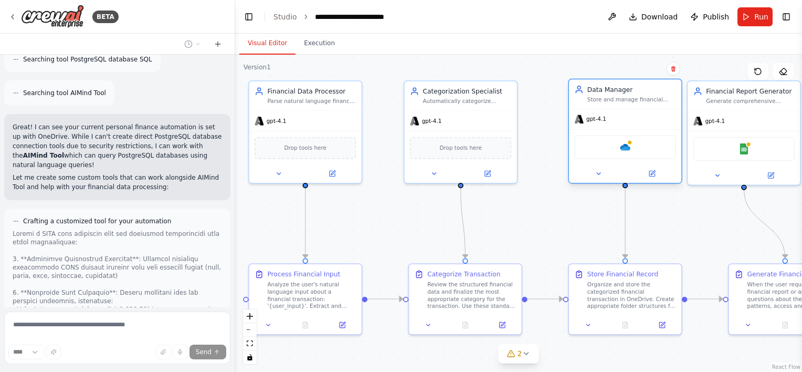
drag, startPoint x: 609, startPoint y: 121, endPoint x: 634, endPoint y: 120, distance: 25.3
click at [634, 120] on div "gpt-4.1" at bounding box center [625, 119] width 112 height 20
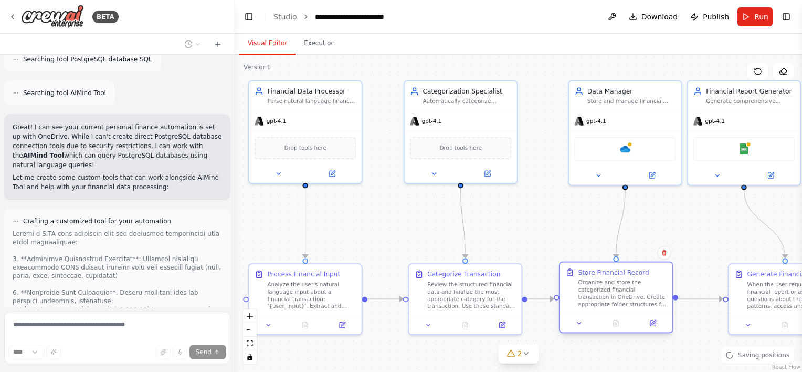
drag, startPoint x: 617, startPoint y: 292, endPoint x: 605, endPoint y: 292, distance: 11.6
click at [605, 292] on div "Organize and store the categorized financial transaction in OneDrive. Create ap…" at bounding box center [622, 293] width 89 height 29
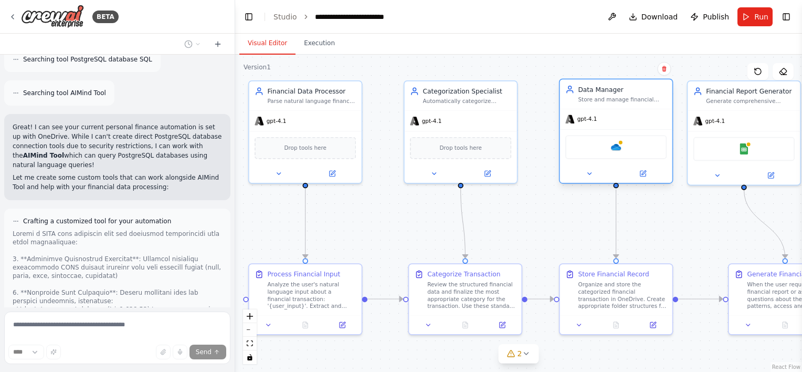
drag, startPoint x: 623, startPoint y: 122, endPoint x: 613, endPoint y: 122, distance: 10.0
click at [613, 122] on div "gpt-4.1" at bounding box center [616, 119] width 112 height 20
click at [660, 18] on span "Download" at bounding box center [660, 17] width 37 height 11
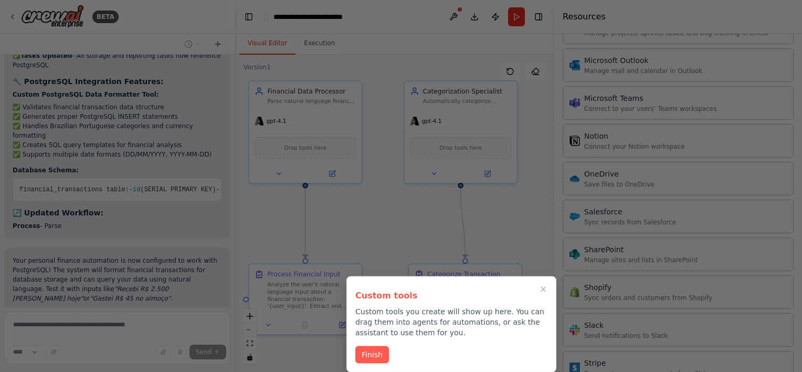
scroll to position [6950, 0]
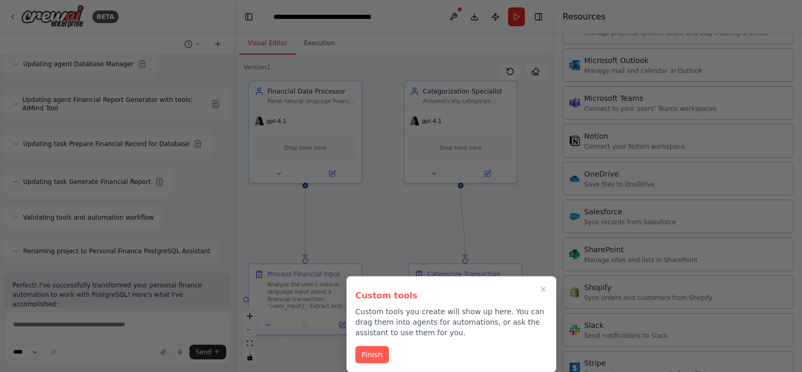
click at [378, 352] on button "Finish" at bounding box center [372, 354] width 34 height 17
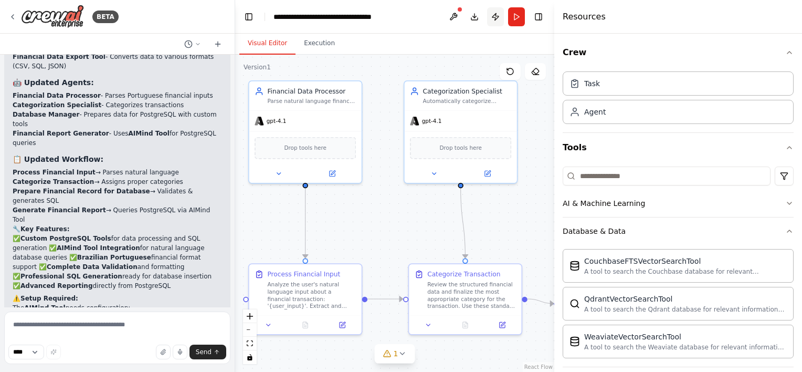
scroll to position [8242, 0]
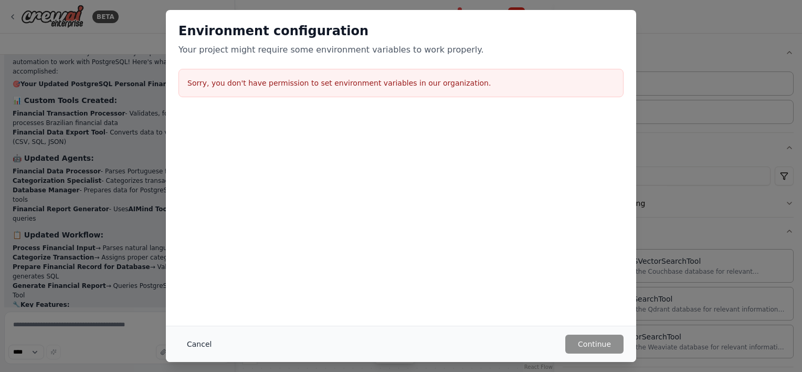
click at [198, 343] on button "Cancel" at bounding box center [199, 343] width 41 height 19
